Goal: Check status: Check status

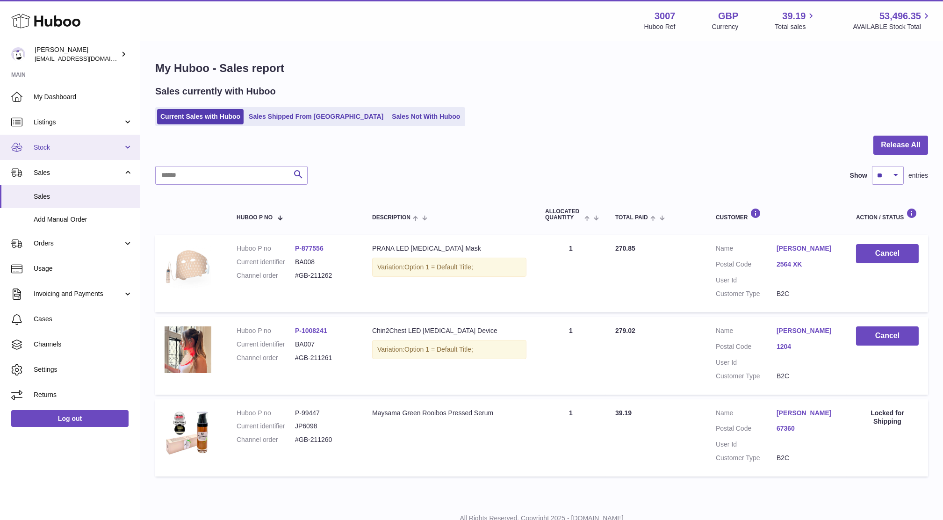
click at [43, 143] on span "Stock" at bounding box center [78, 147] width 89 height 9
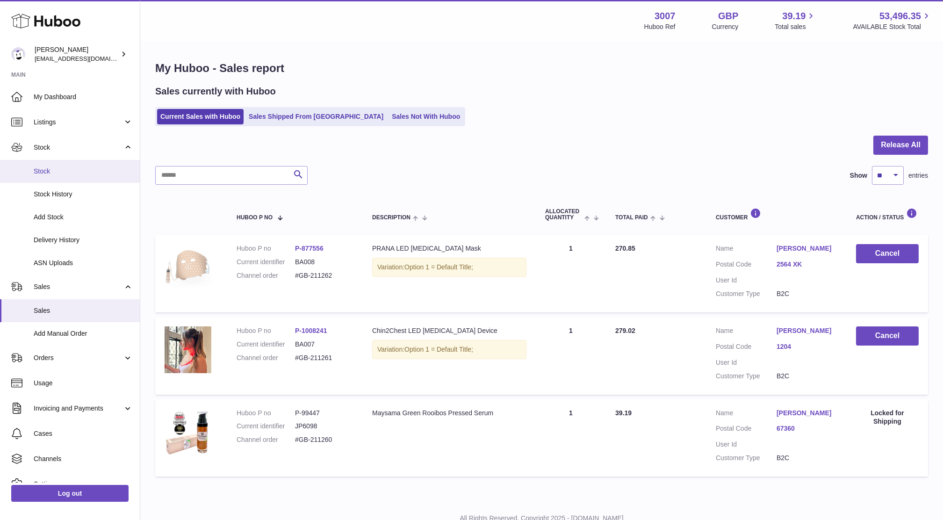
click at [42, 178] on link "Stock" at bounding box center [70, 171] width 140 height 23
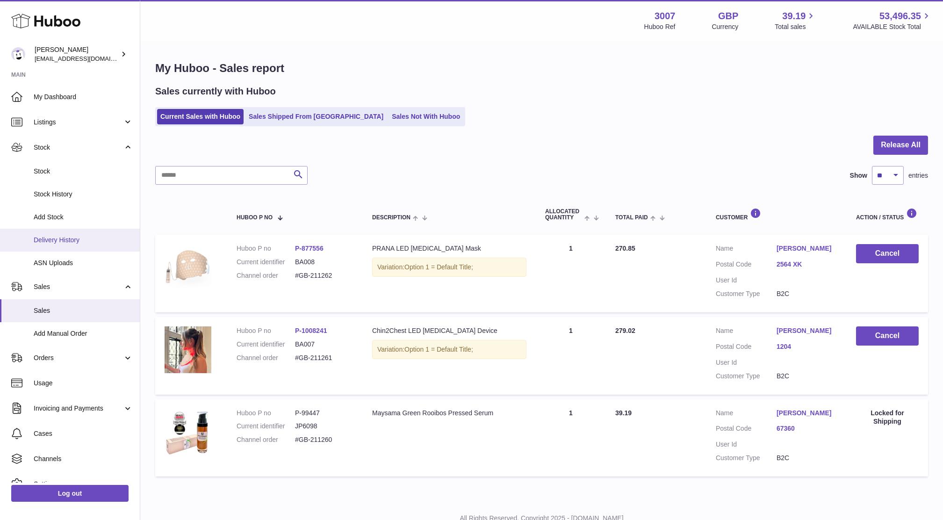
click at [58, 245] on link "Delivery History" at bounding box center [70, 240] width 140 height 23
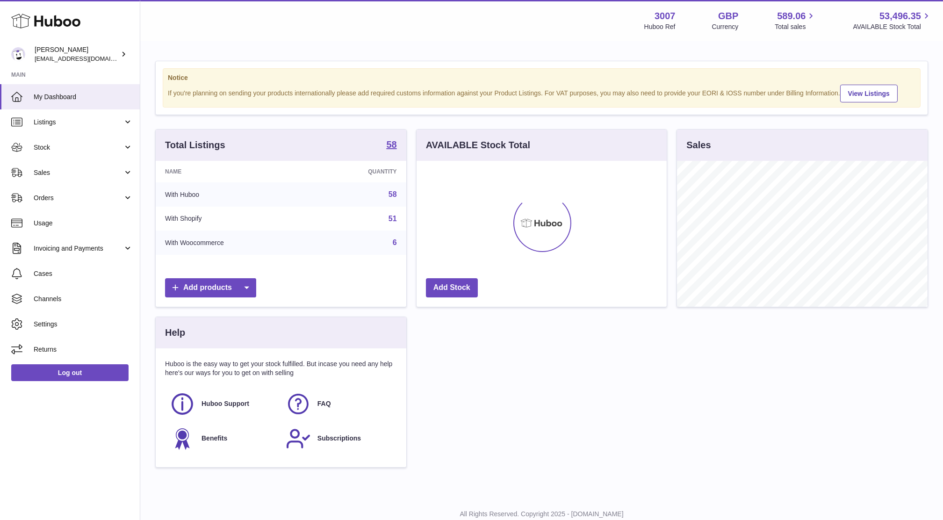
scroll to position [145, 250]
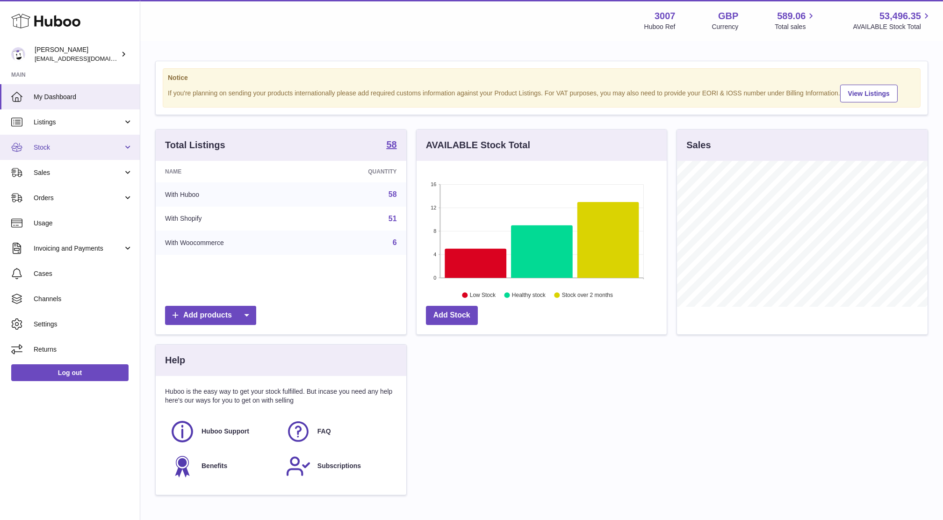
click at [50, 142] on link "Stock" at bounding box center [70, 147] width 140 height 25
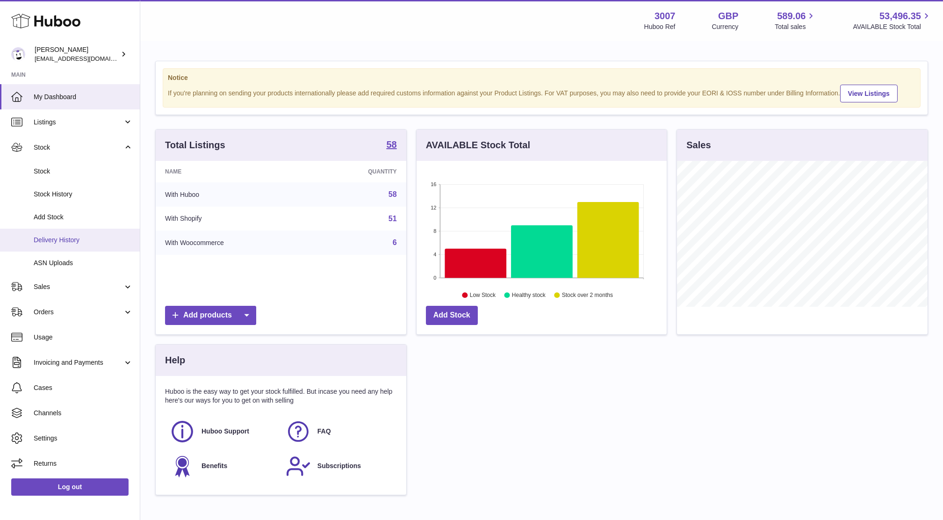
click at [56, 246] on link "Delivery History" at bounding box center [70, 240] width 140 height 23
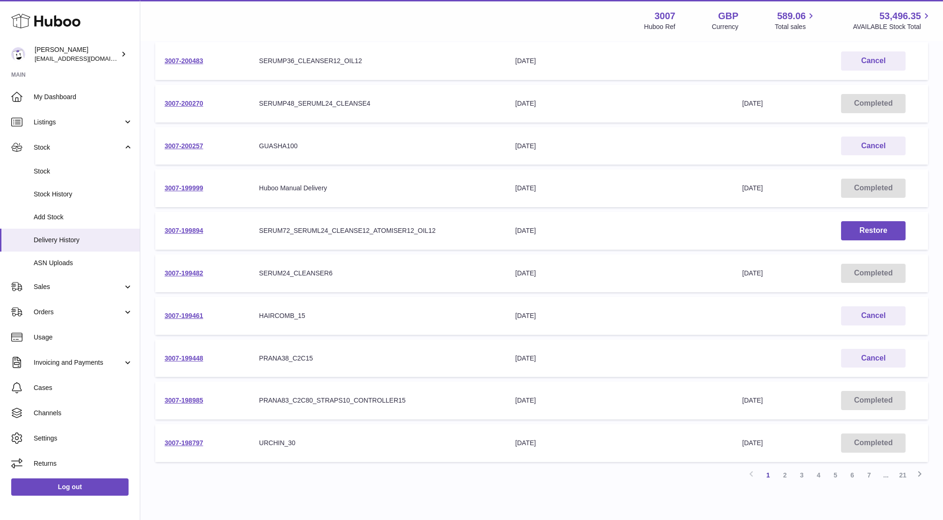
scroll to position [185, 0]
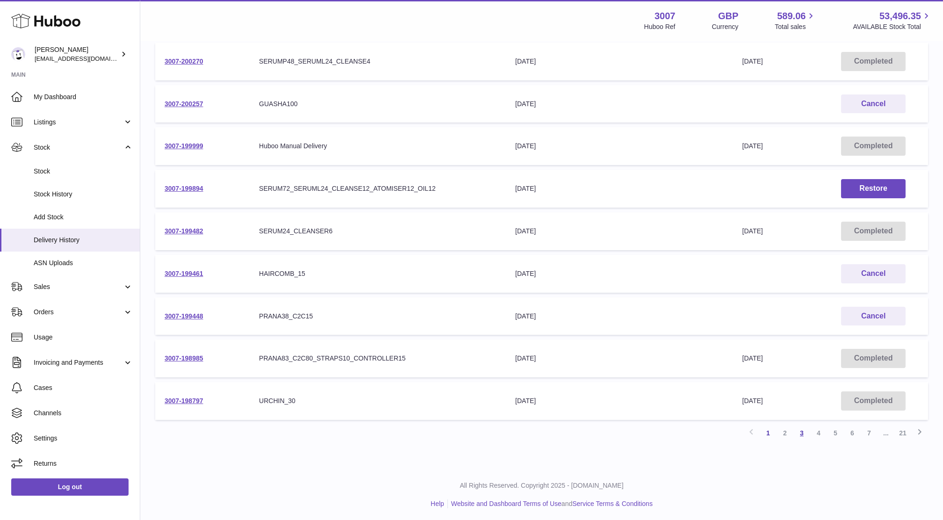
click at [801, 431] on link "3" at bounding box center [802, 433] width 17 height 17
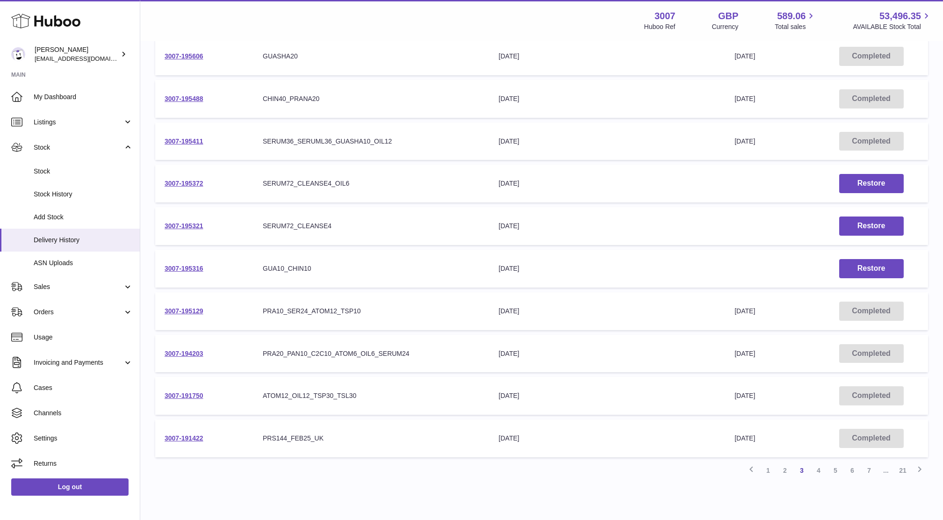
scroll to position [185, 0]
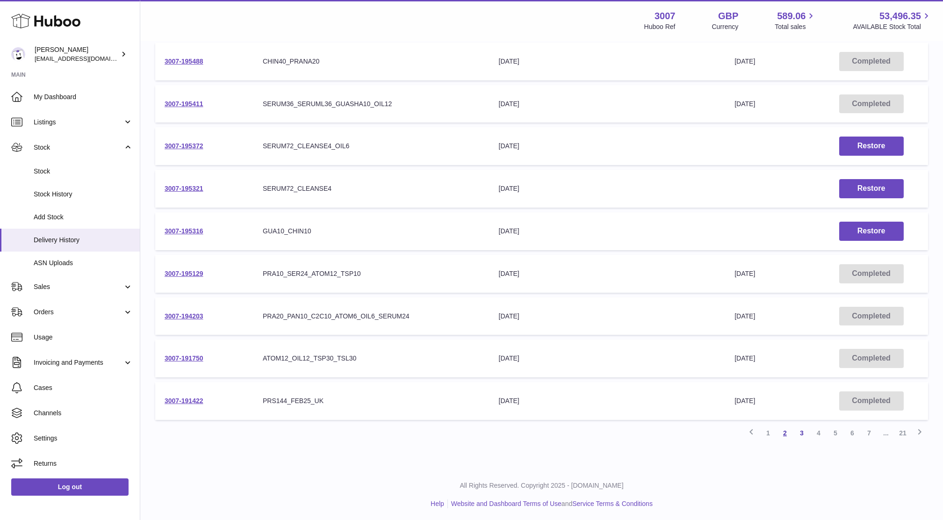
click at [786, 437] on link "2" at bounding box center [785, 433] width 17 height 17
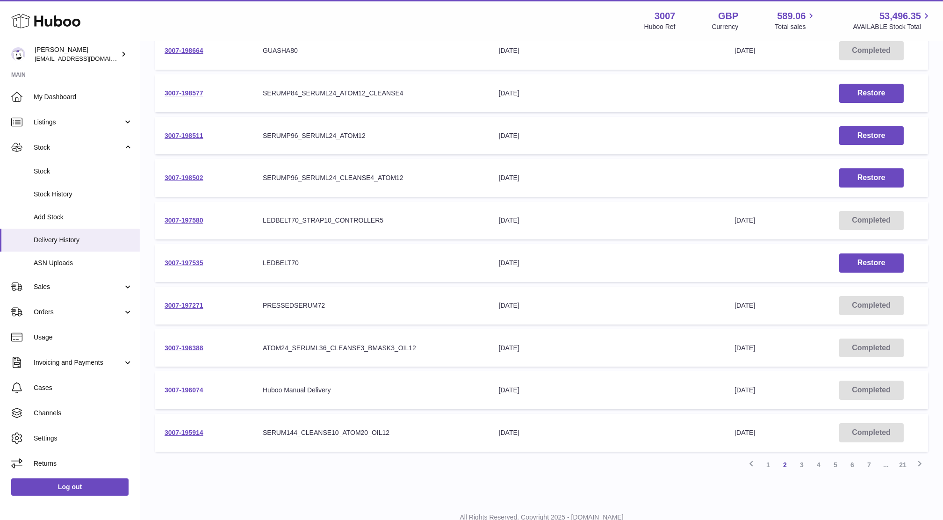
scroll to position [185, 0]
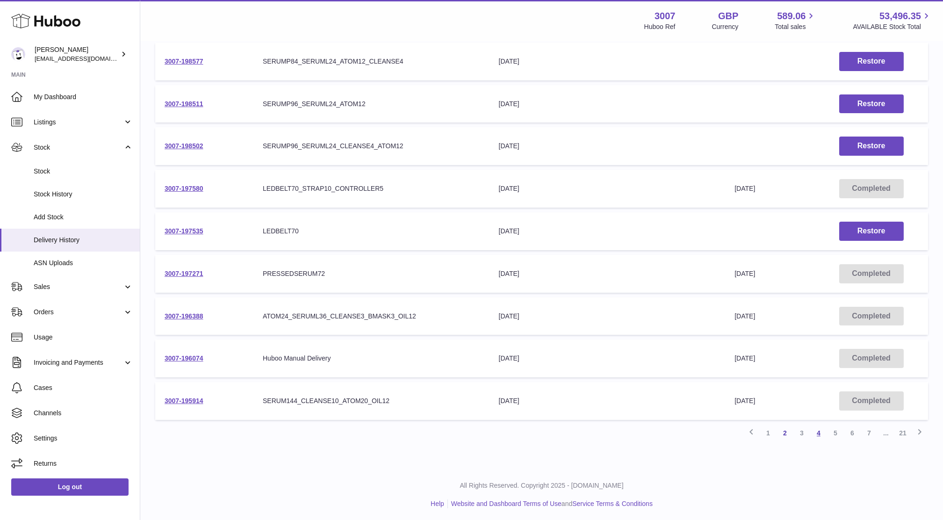
click at [818, 434] on link "4" at bounding box center [818, 433] width 17 height 17
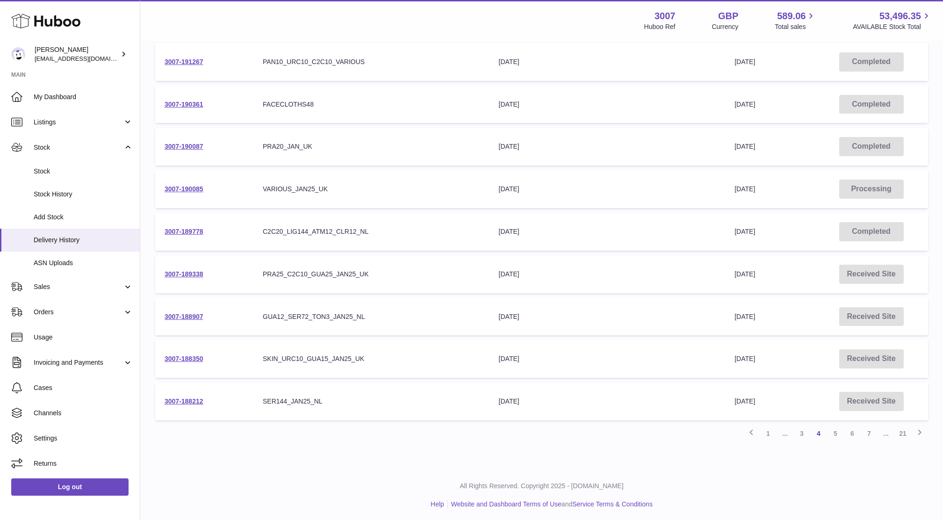
scroll to position [185, 0]
click at [804, 431] on link "3" at bounding box center [802, 433] width 17 height 17
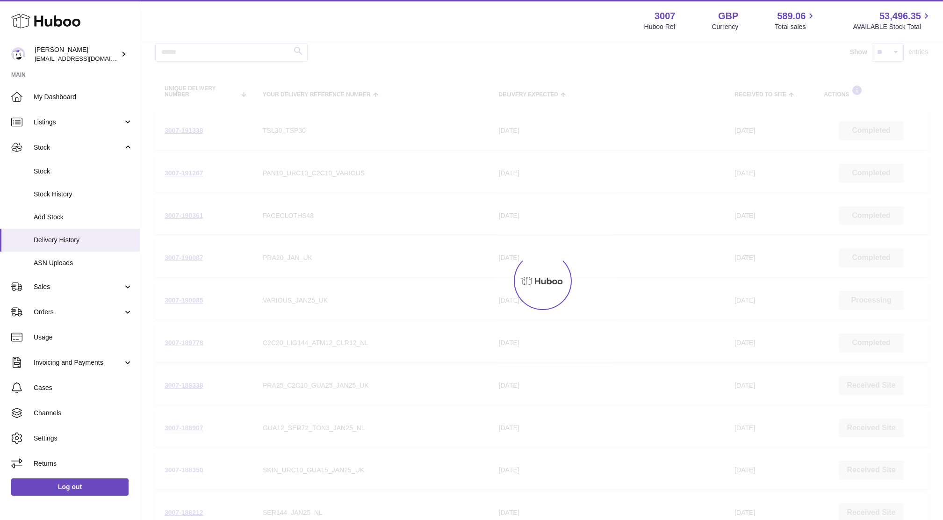
scroll to position [42, 0]
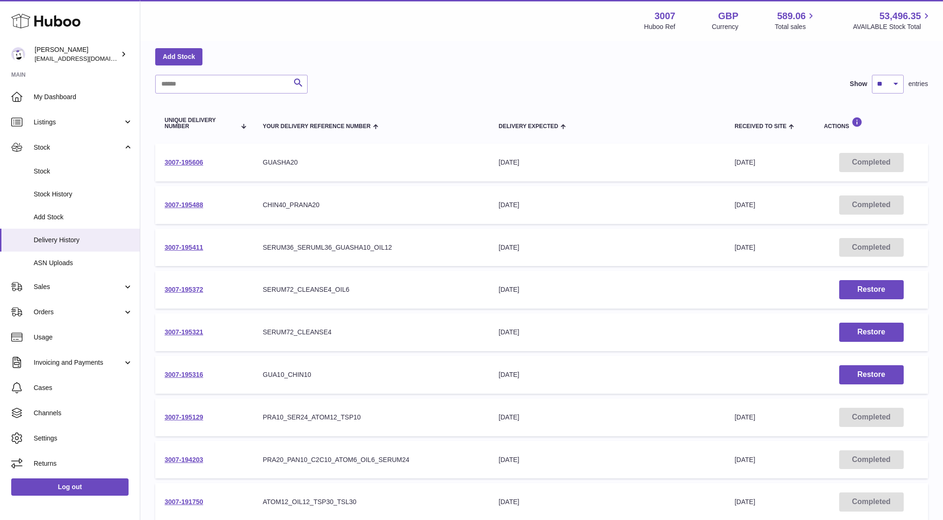
click at [203, 200] on td "3007-195488" at bounding box center [204, 205] width 98 height 38
click at [198, 202] on link "3007-195488" at bounding box center [184, 204] width 39 height 7
click at [193, 376] on link "3007-195316" at bounding box center [184, 374] width 39 height 7
click at [201, 207] on link "3007-195488" at bounding box center [184, 204] width 39 height 7
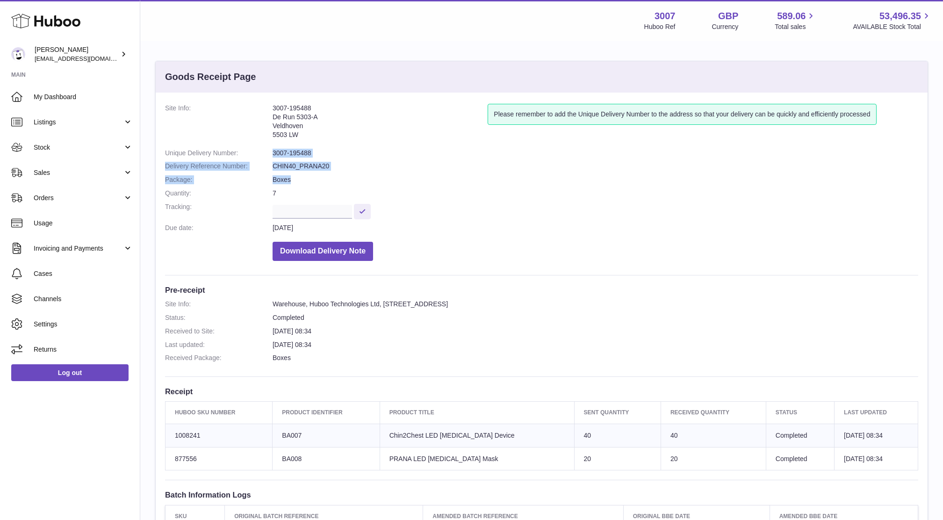
drag, startPoint x: 311, startPoint y: 171, endPoint x: 421, endPoint y: 181, distance: 109.9
click at [421, 181] on dl "Site Info: 3007-195488 De Run 5303-A Veldhoven 5503 LW Please remember to add t…" at bounding box center [541, 185] width 753 height 162
click at [421, 181] on dd "Boxes" at bounding box center [596, 179] width 646 height 9
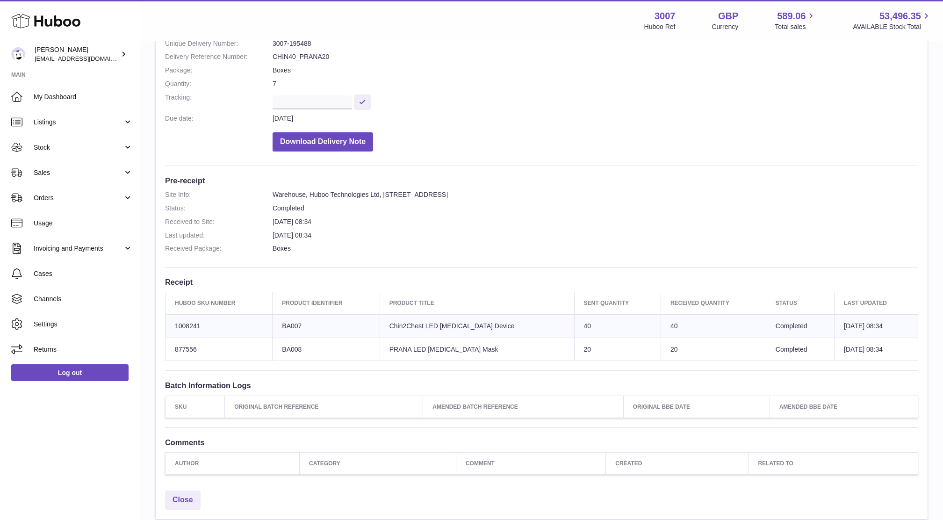
scroll to position [43, 0]
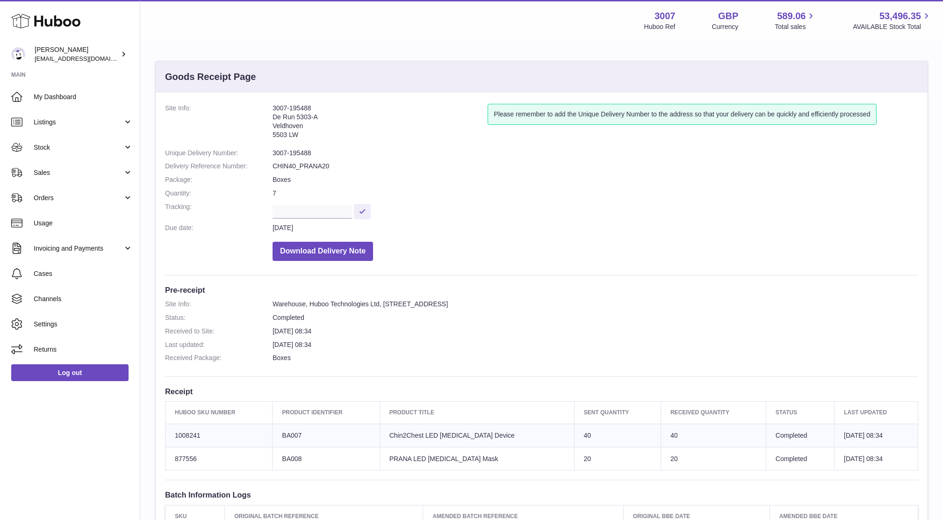
drag, startPoint x: 933, startPoint y: 262, endPoint x: 955, endPoint y: 396, distance: 135.5
click at [943, 396] on html ".st0{fill:#141414;}" at bounding box center [471, 260] width 943 height 520
